Goal: Information Seeking & Learning: Stay updated

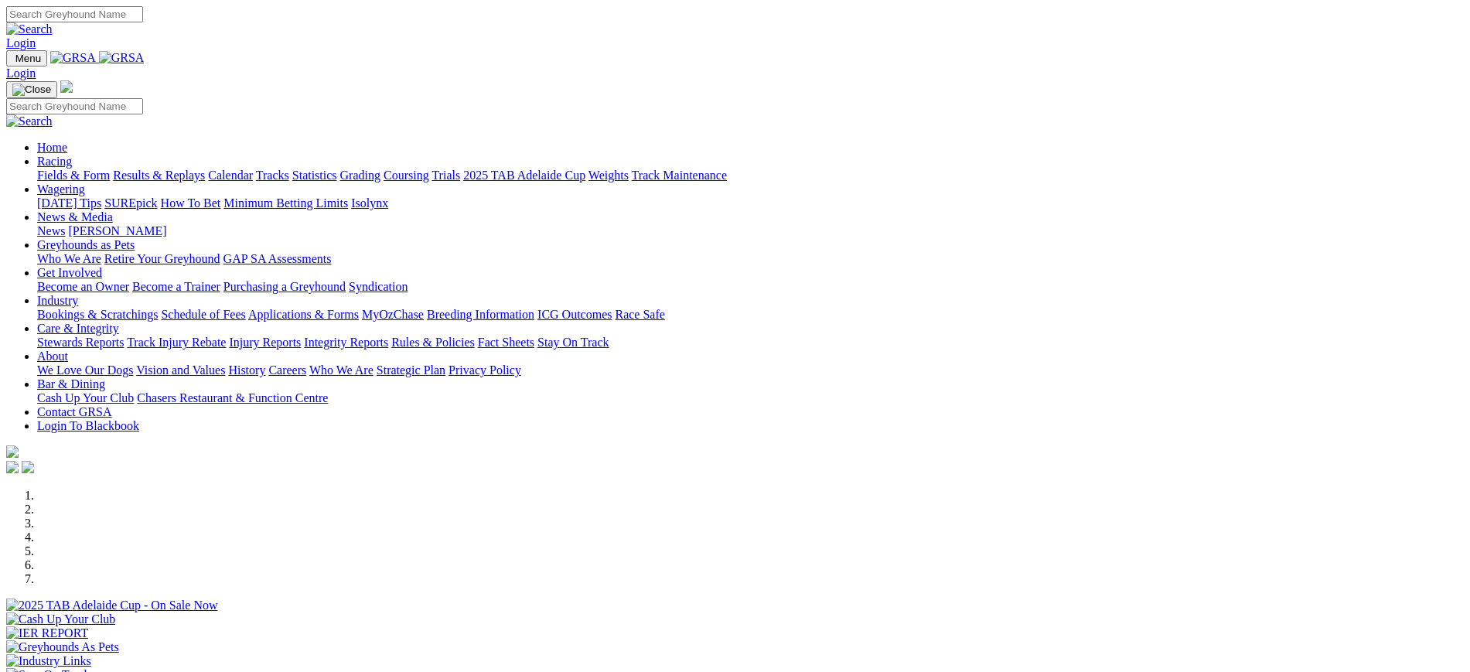
scroll to position [394, 0]
click at [166, 224] on link "[PERSON_NAME]" at bounding box center [117, 230] width 98 height 13
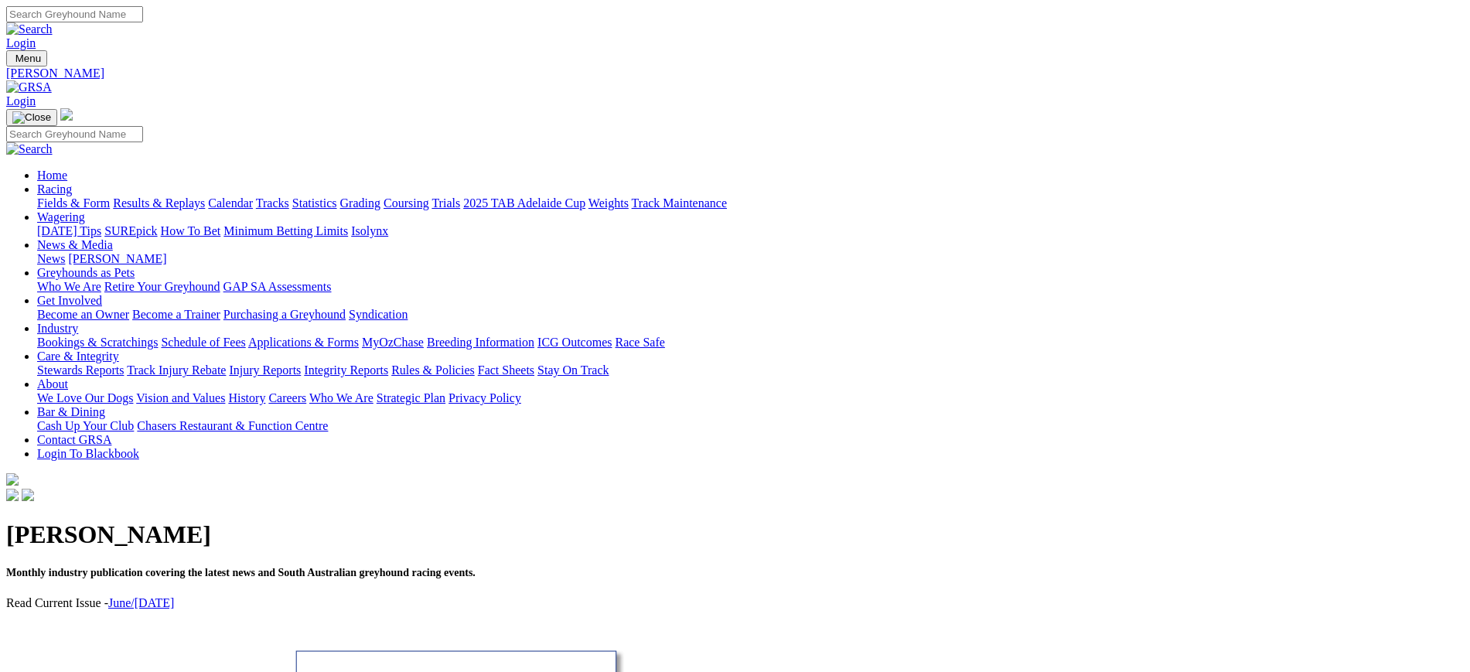
click at [65, 252] on link "News" at bounding box center [51, 258] width 28 height 13
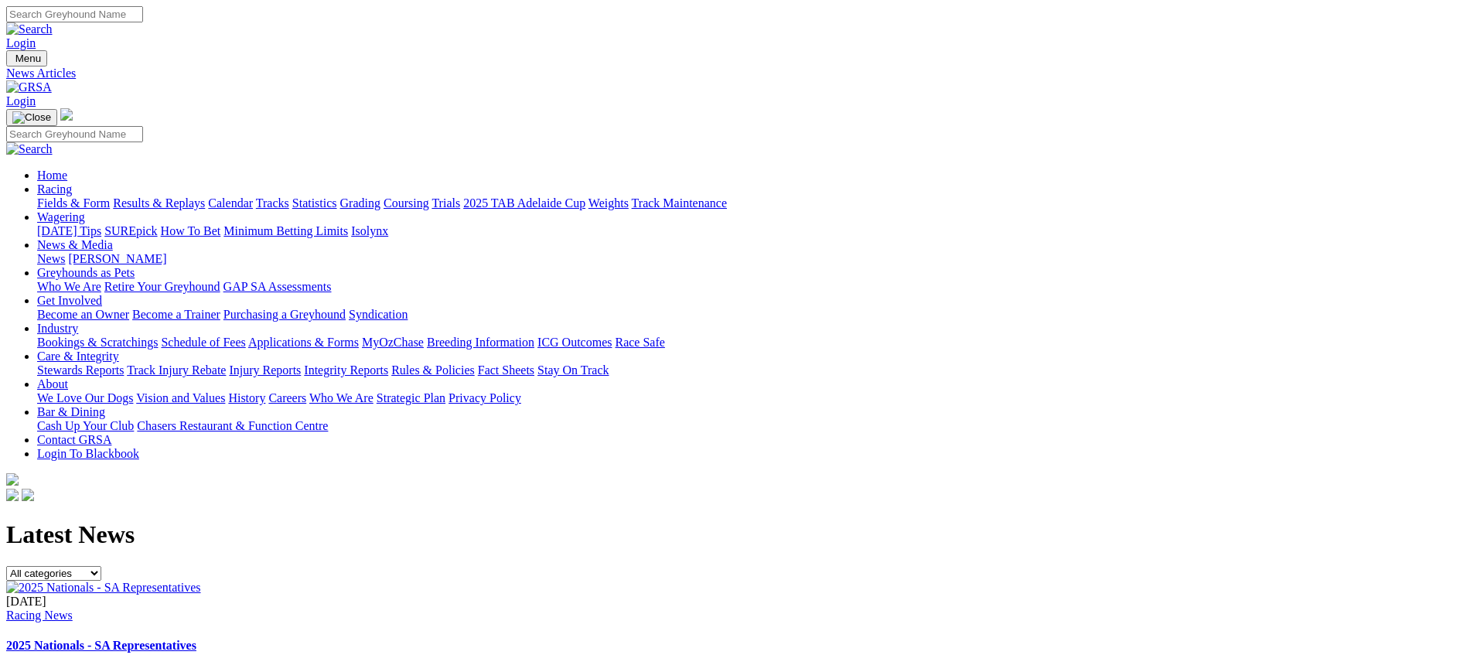
click at [52, 80] on img at bounding box center [29, 87] width 46 height 14
